Goal: Task Accomplishment & Management: Complete application form

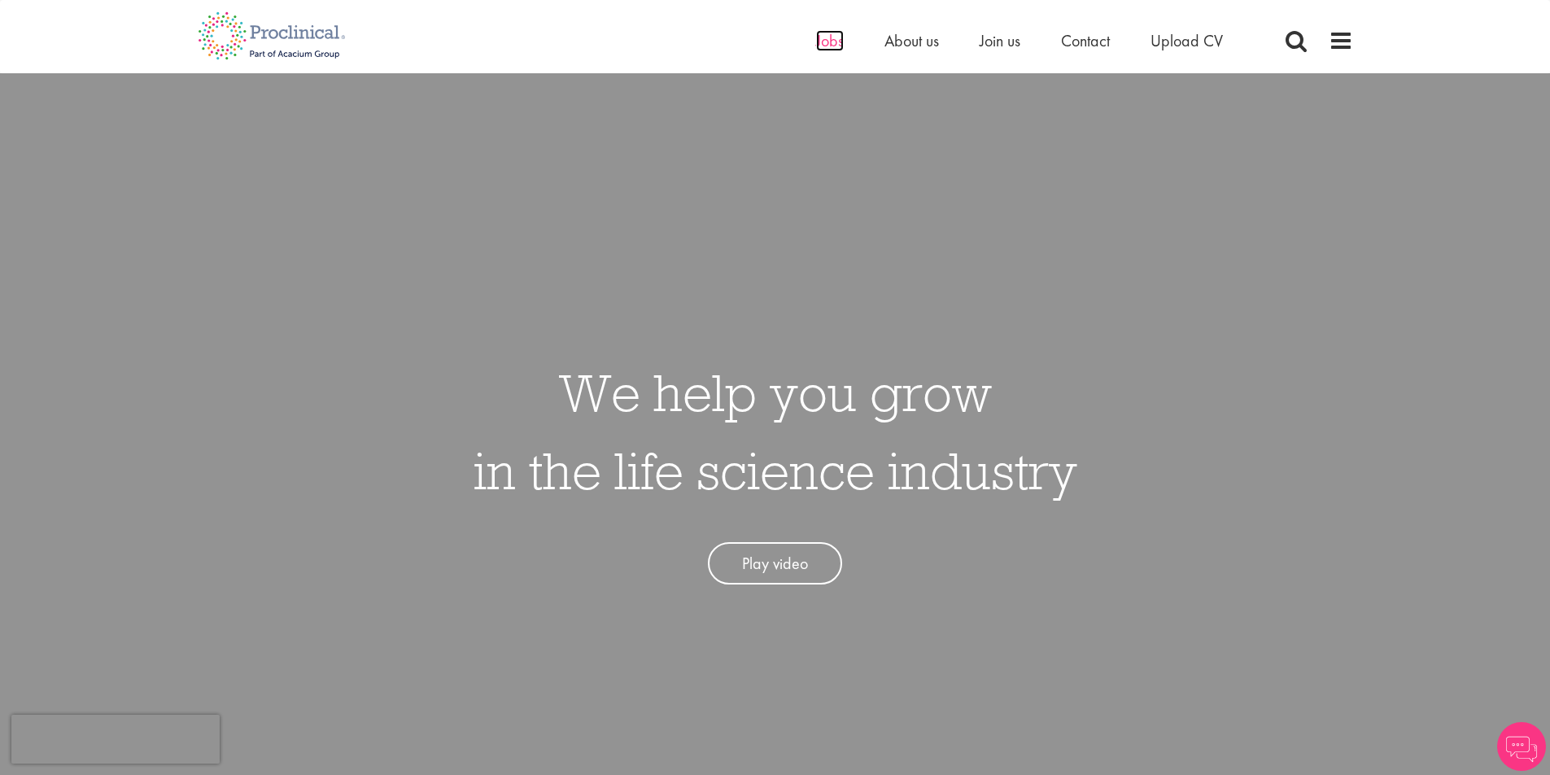
click at [836, 42] on span "Jobs" at bounding box center [830, 40] width 28 height 21
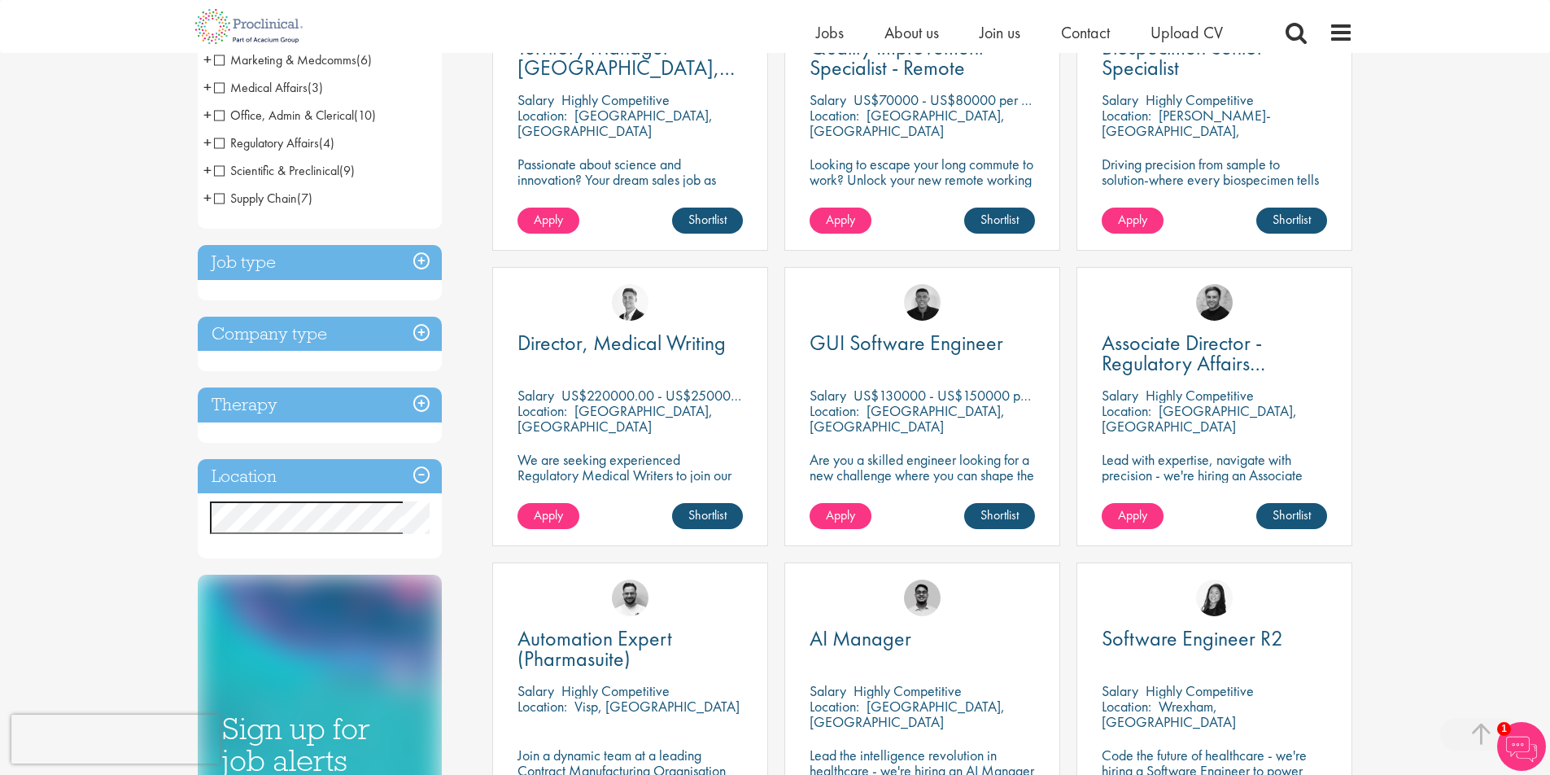
scroll to position [407, 0]
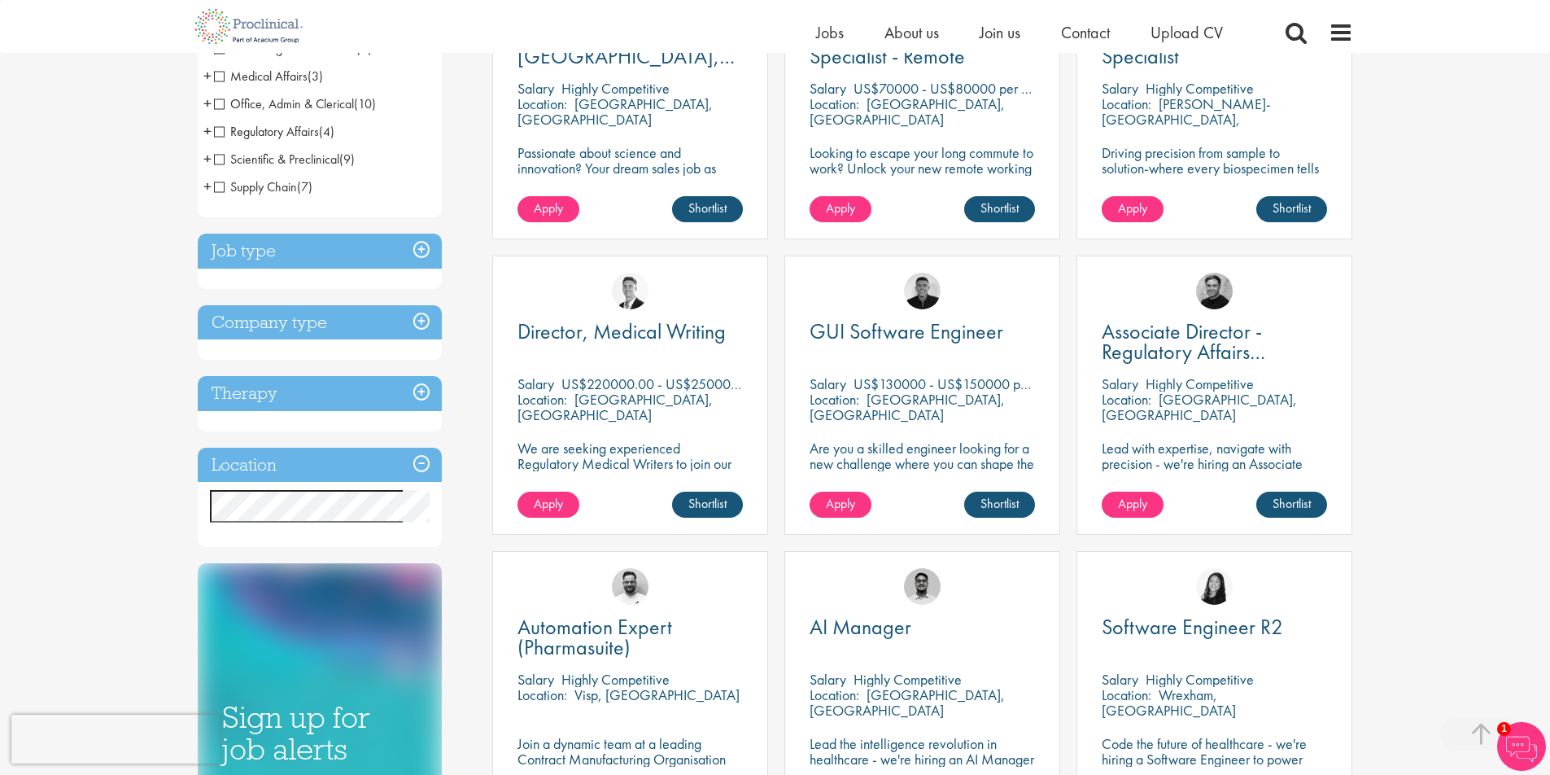
click at [414, 322] on h3 "Company type" at bounding box center [320, 322] width 244 height 35
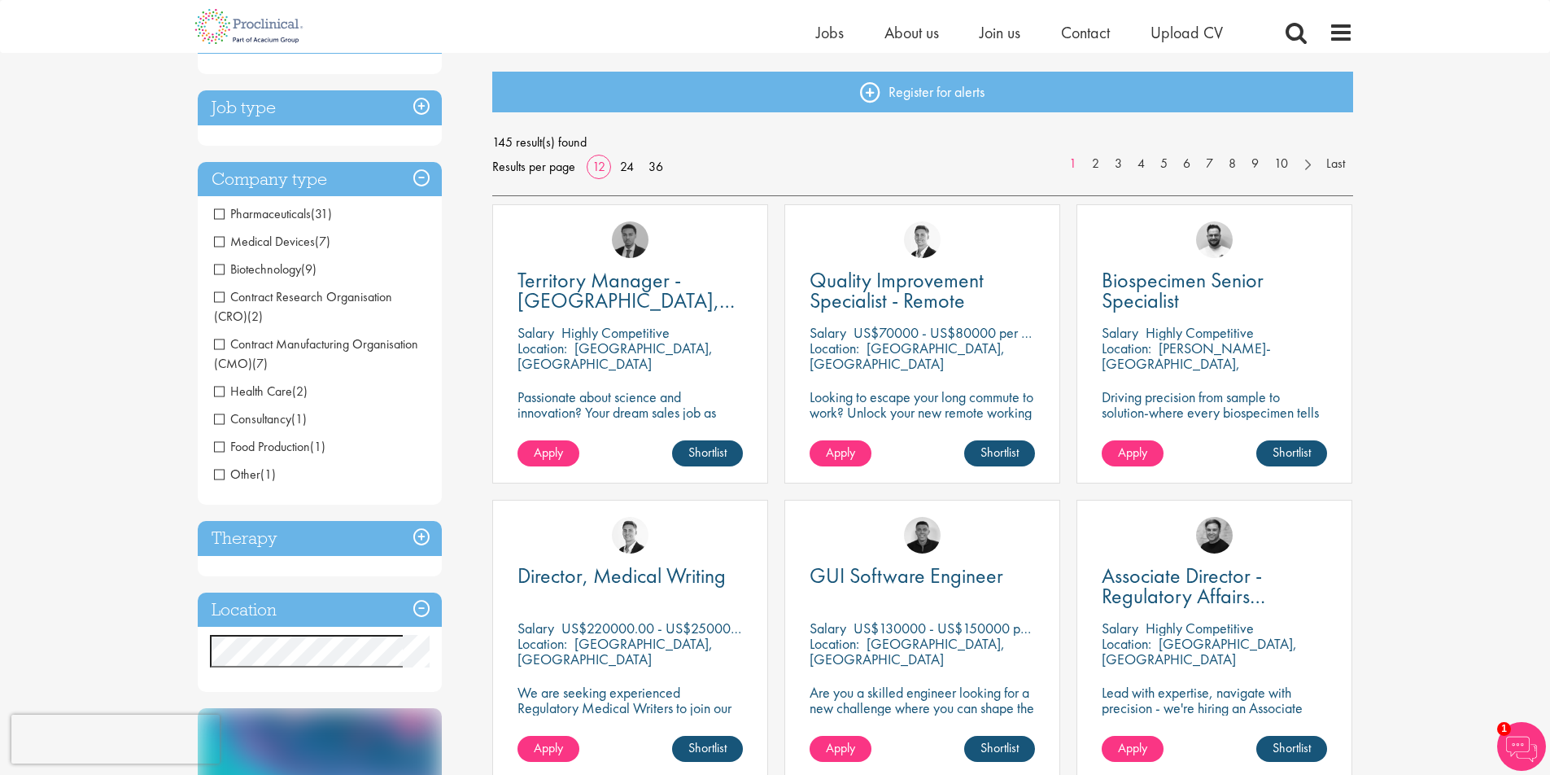
scroll to position [0, 0]
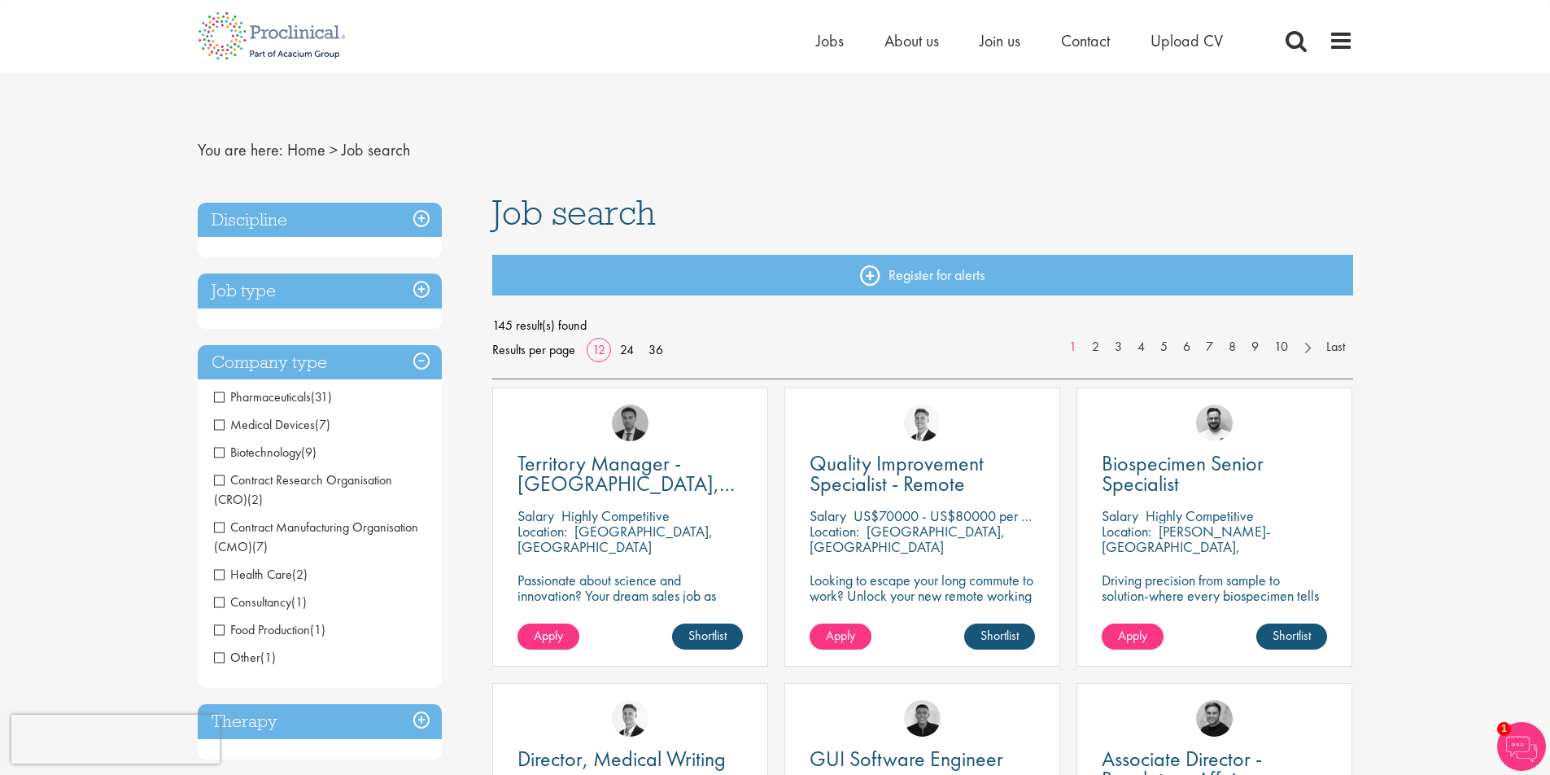
click at [422, 226] on h3 "Discipline" at bounding box center [320, 220] width 244 height 35
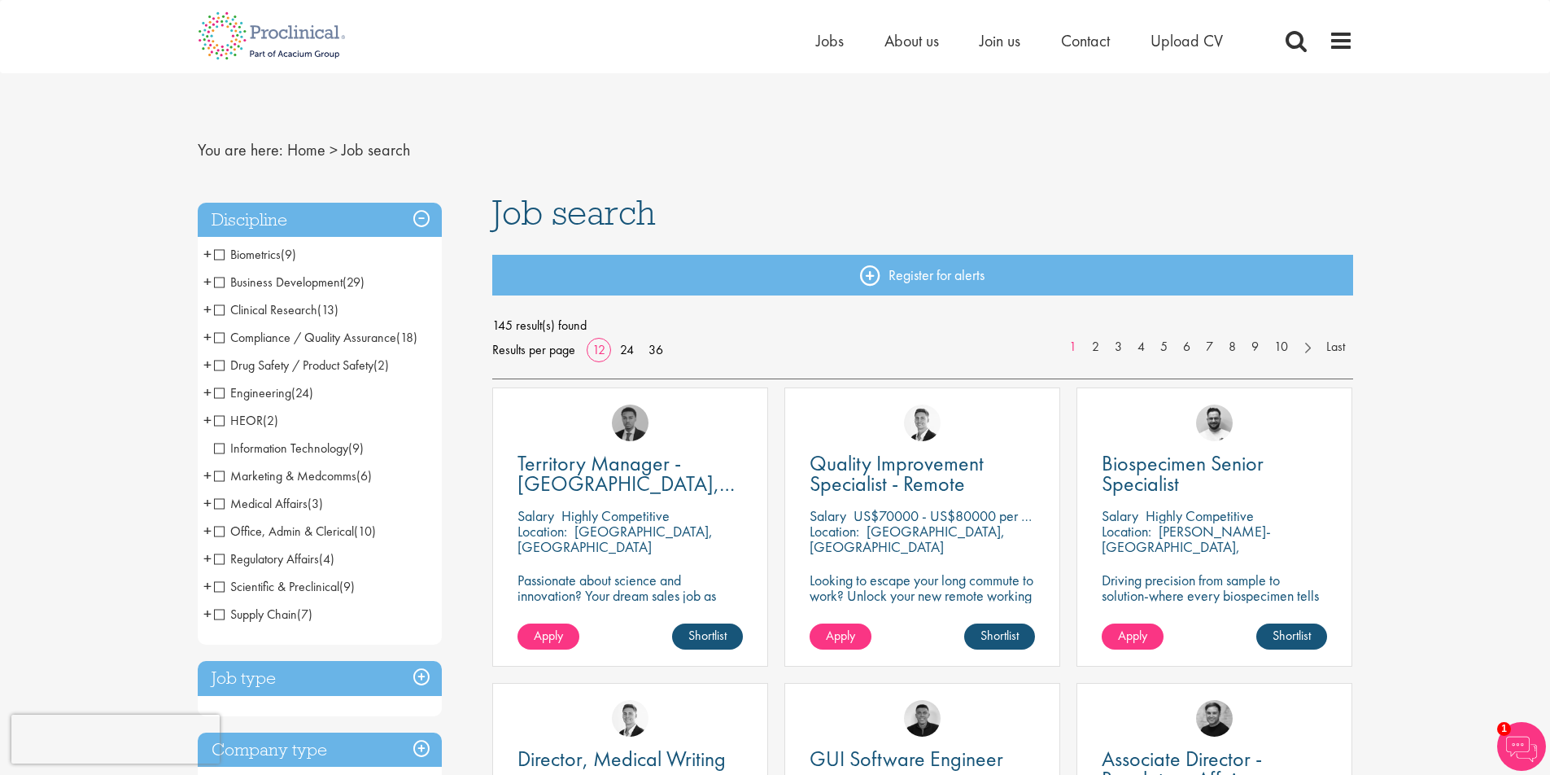
click at [224, 616] on span "Supply Chain" at bounding box center [255, 613] width 83 height 17
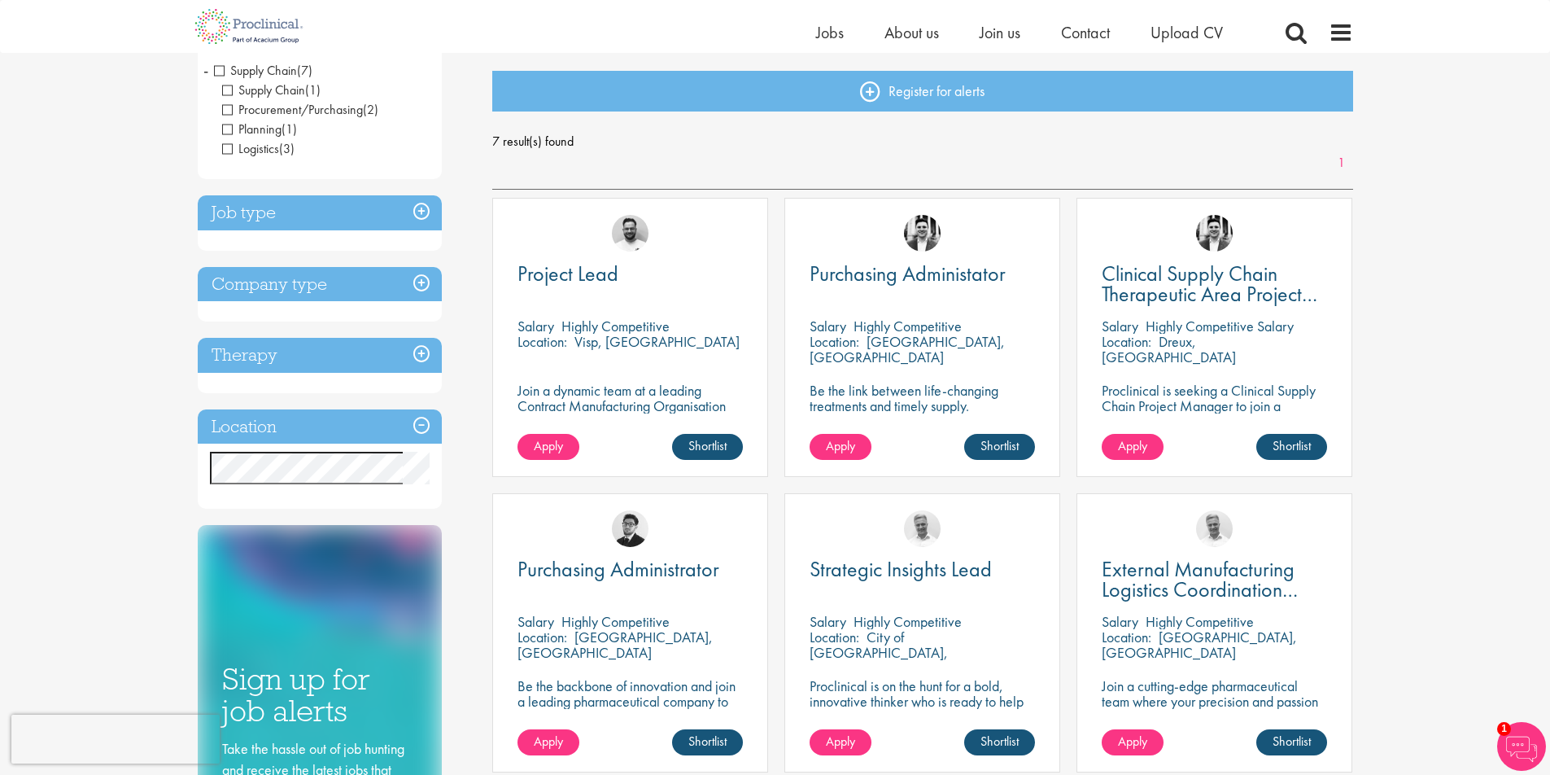
scroll to position [163, 0]
click at [982, 448] on link "Shortlist" at bounding box center [999, 448] width 71 height 26
click at [982, 448] on link "Shortlisted" at bounding box center [993, 448] width 84 height 26
click at [872, 366] on div "Location: Cambridge, England" at bounding box center [922, 350] width 225 height 33
click at [901, 282] on span "Purchasing Administator" at bounding box center [908, 274] width 196 height 28
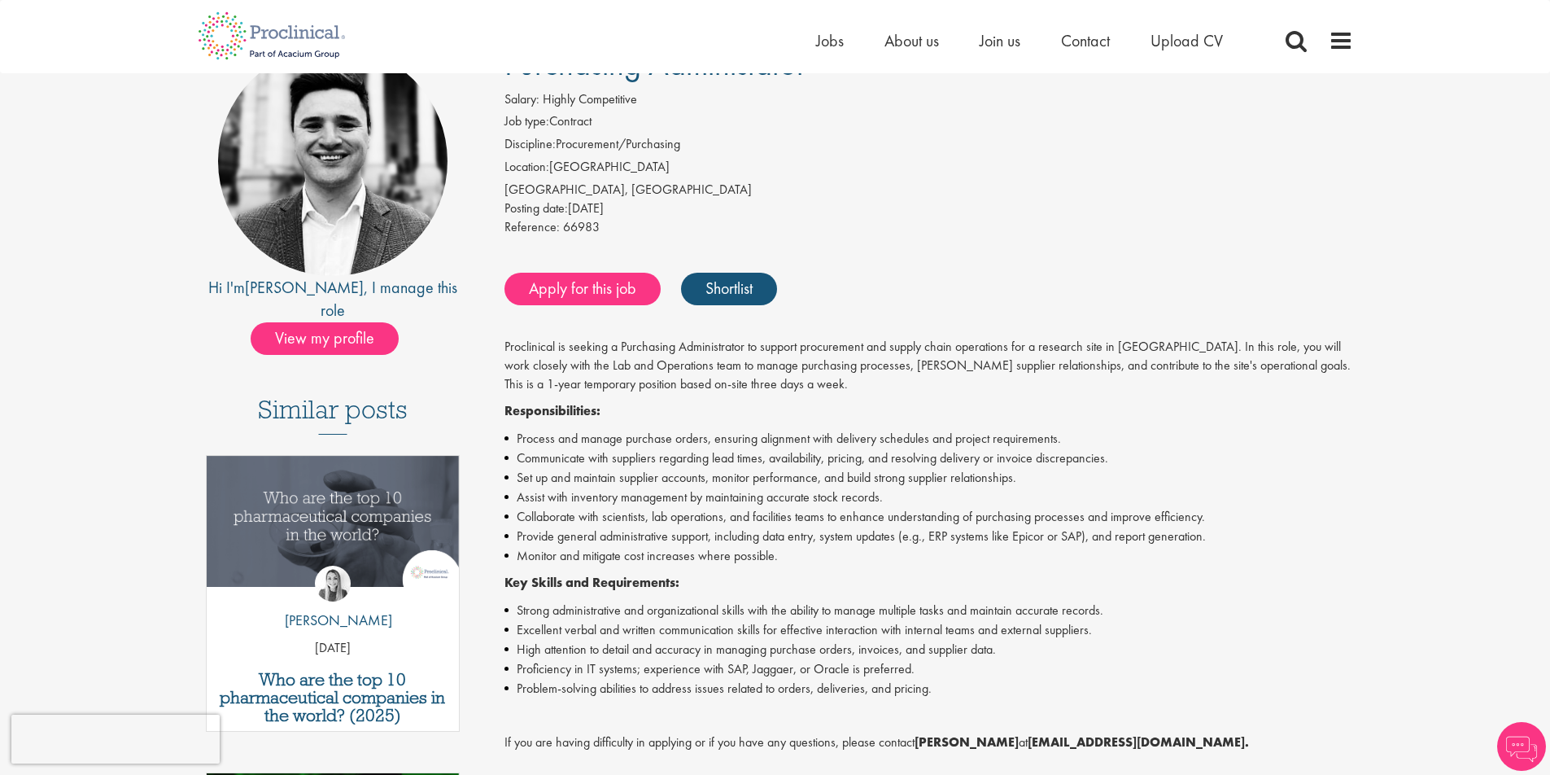
scroll to position [488, 0]
